Goal: Obtain resource: Obtain resource

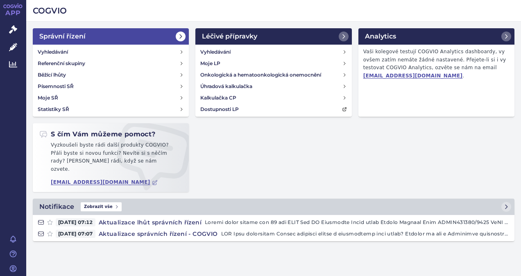
click at [70, 34] on h2 "Správní řízení" at bounding box center [62, 37] width 46 height 10
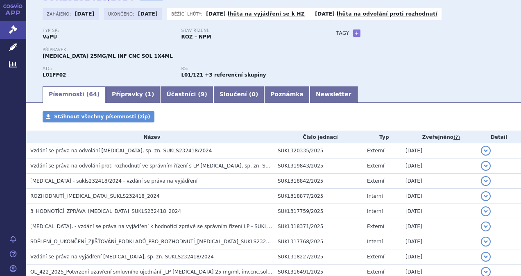
scroll to position [46, 0]
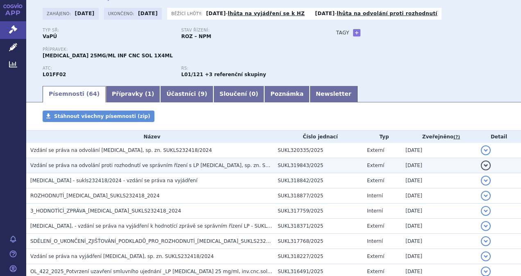
click at [222, 170] on td "Vzdání se práva na odvolání proti rozhodnutí ve správním řízení s LP [MEDICAL_D…" at bounding box center [149, 165] width 247 height 15
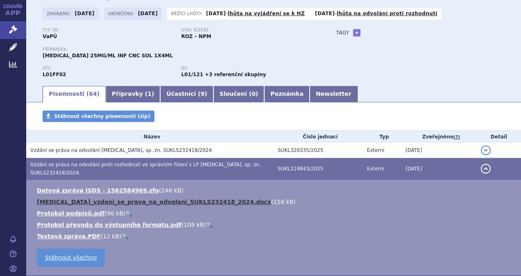
click at [210, 199] on link "[MEDICAL_DATA]_vzdani_se_prava_na_odvolani_SUKLS232418_2024.docx" at bounding box center [154, 202] width 234 height 7
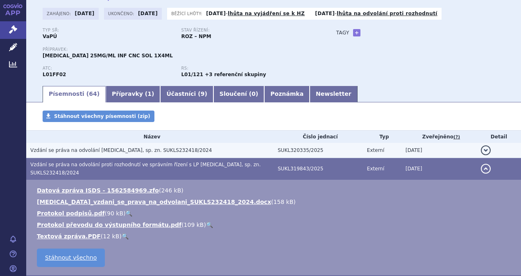
click at [135, 152] on span "Vzdání se práva na odvolání [MEDICAL_DATA], sp. zn. SUKLS232418/2024" at bounding box center [120, 150] width 181 height 6
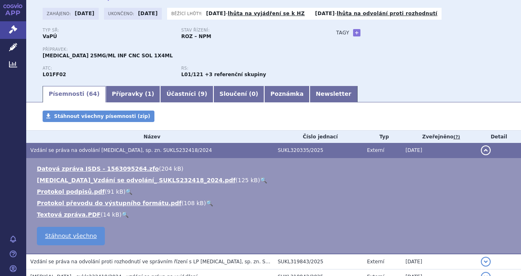
click at [260, 181] on link "🔍" at bounding box center [263, 180] width 7 height 7
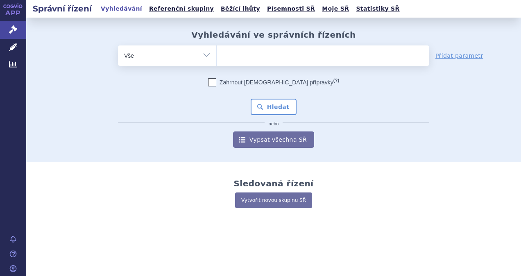
click at [283, 51] on ul at bounding box center [323, 53] width 213 height 17
click at [217, 51] on select at bounding box center [216, 55] width 0 height 20
click at [166, 190] on div "Sledovaná řízení Vytvořit novou skupinu SŘ" at bounding box center [273, 198] width 495 height 38
click at [11, 41] on link "Léčivé přípravky" at bounding box center [13, 47] width 26 height 17
